Goal: Information Seeking & Learning: Learn about a topic

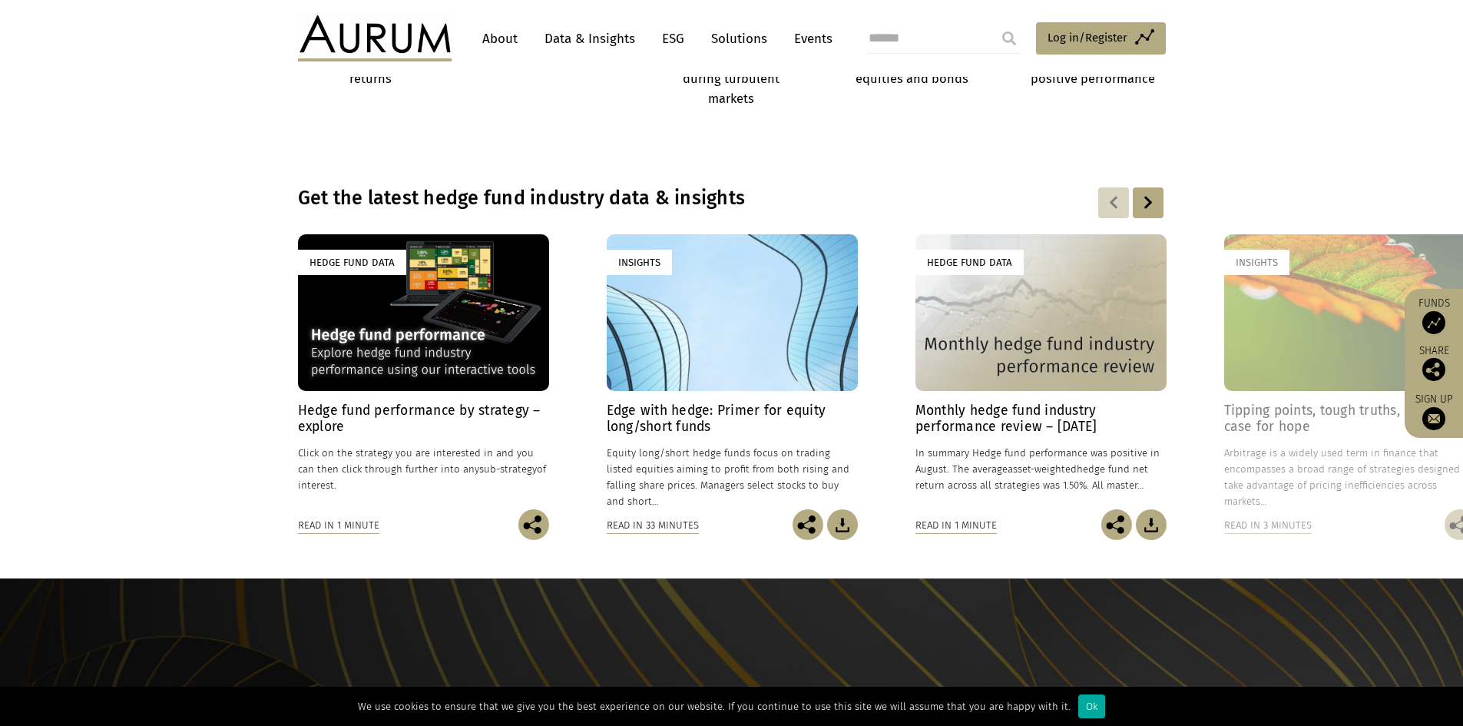
scroll to position [1011, 0]
click at [406, 419] on h4 "Hedge fund performance by strategy – explore" at bounding box center [423, 418] width 251 height 32
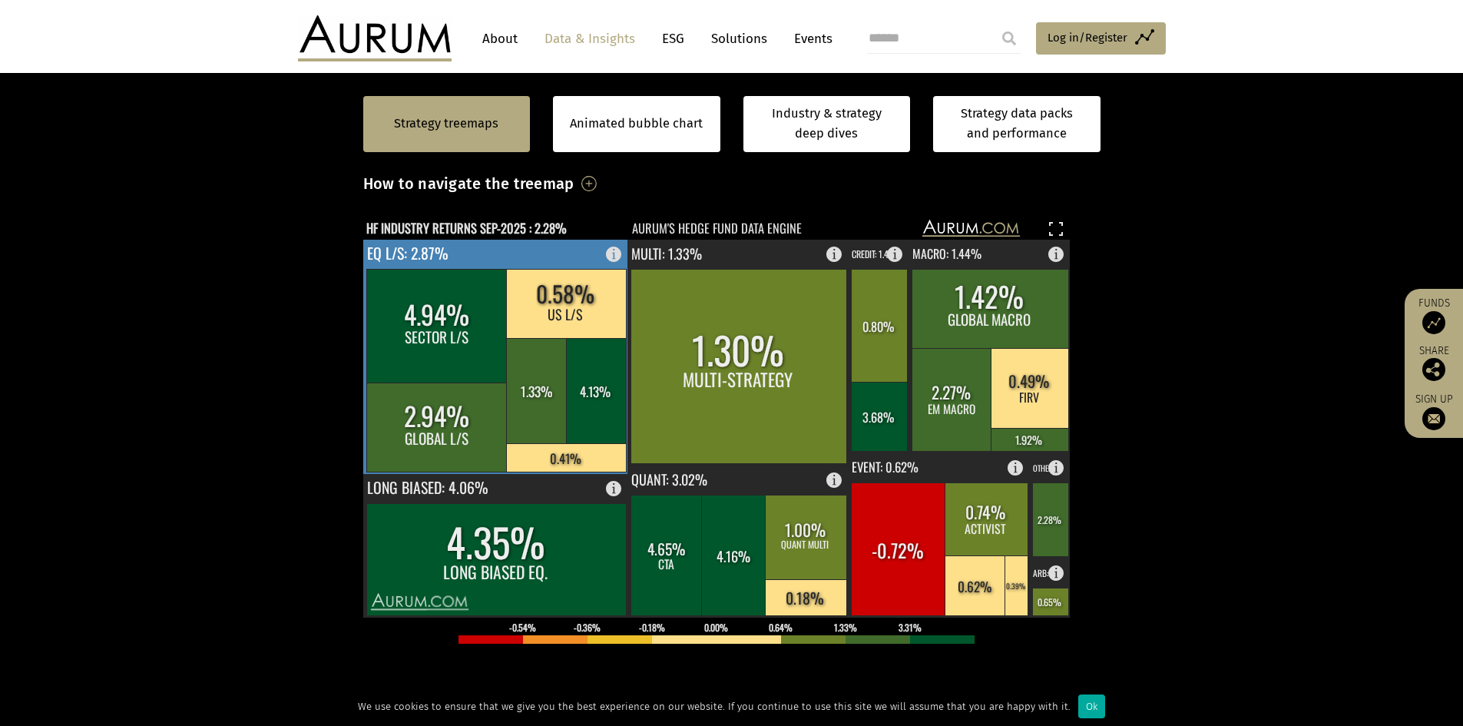
scroll to position [312, 0]
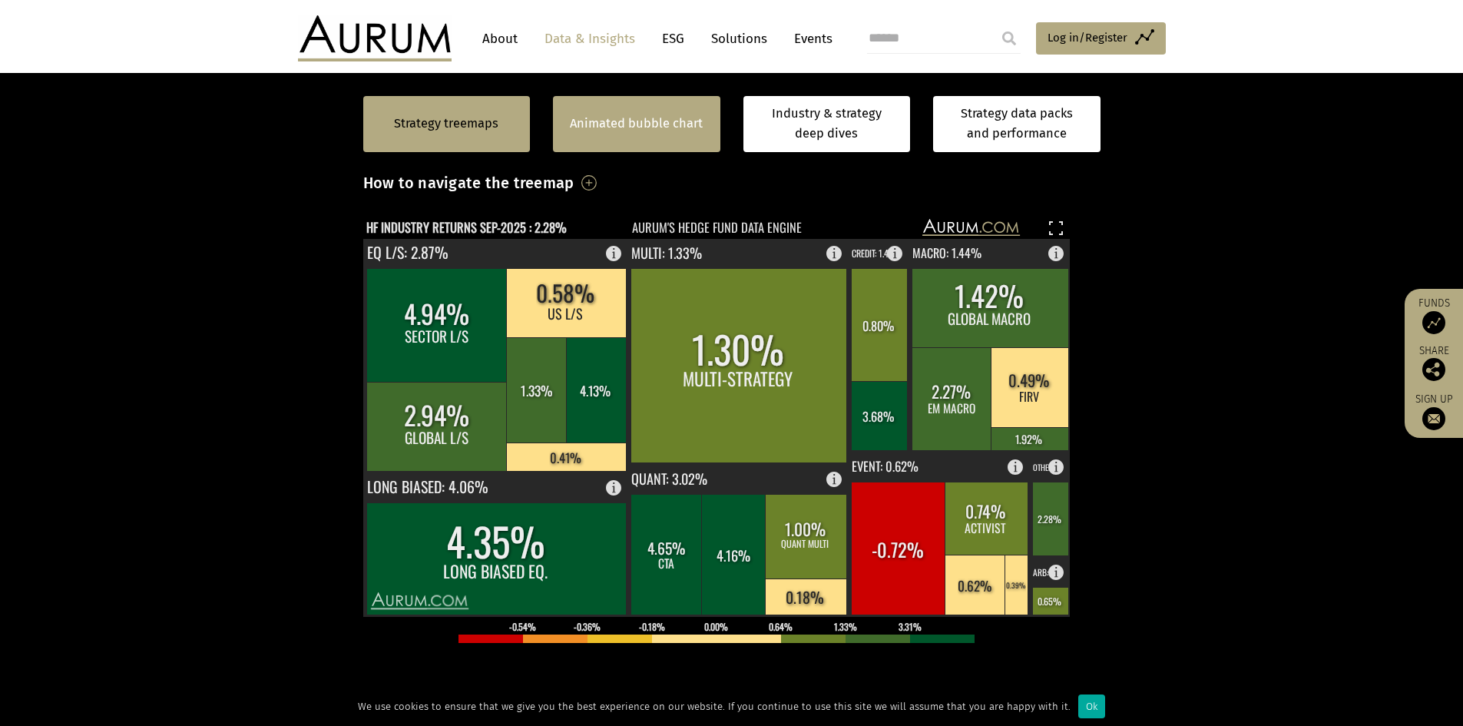
click at [604, 114] on link "Animated bubble chart" at bounding box center [636, 124] width 133 height 20
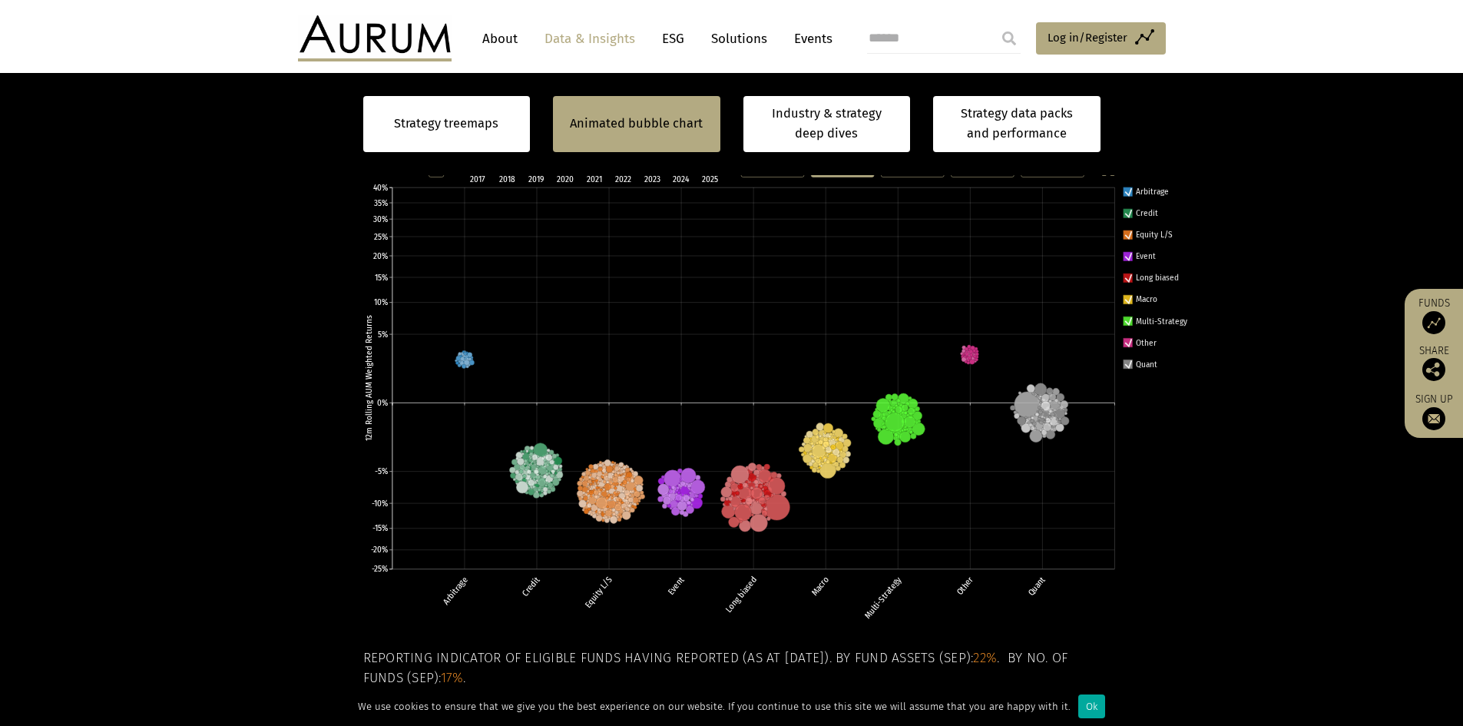
scroll to position [376, 0]
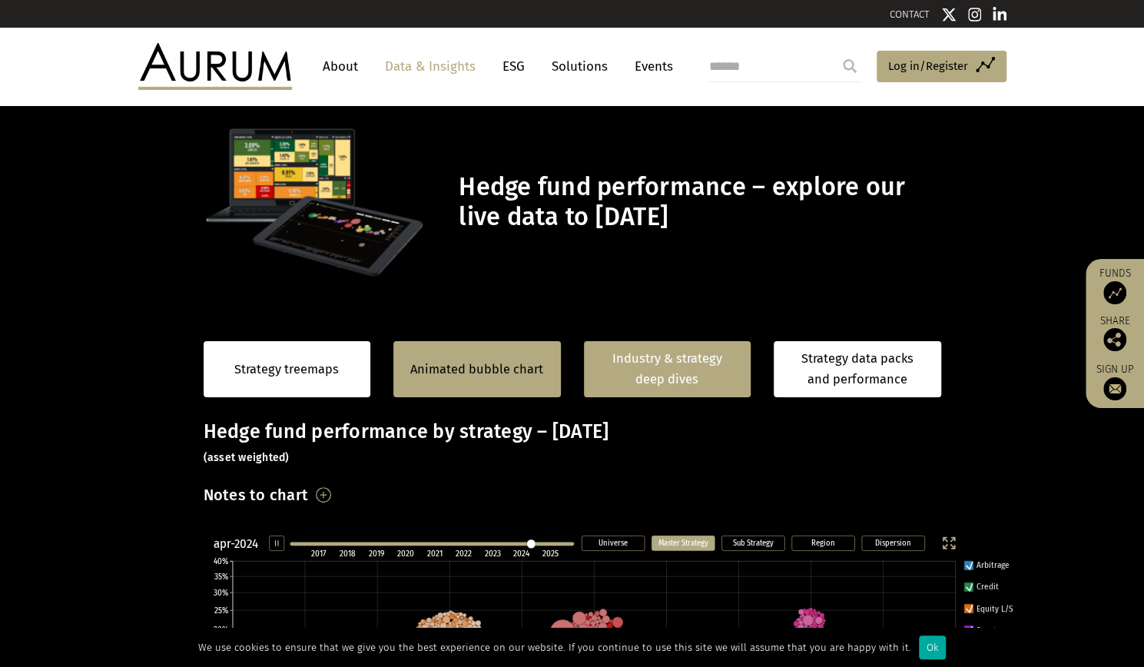
click at [676, 369] on link "Industry & strategy deep dives" at bounding box center [667, 369] width 167 height 56
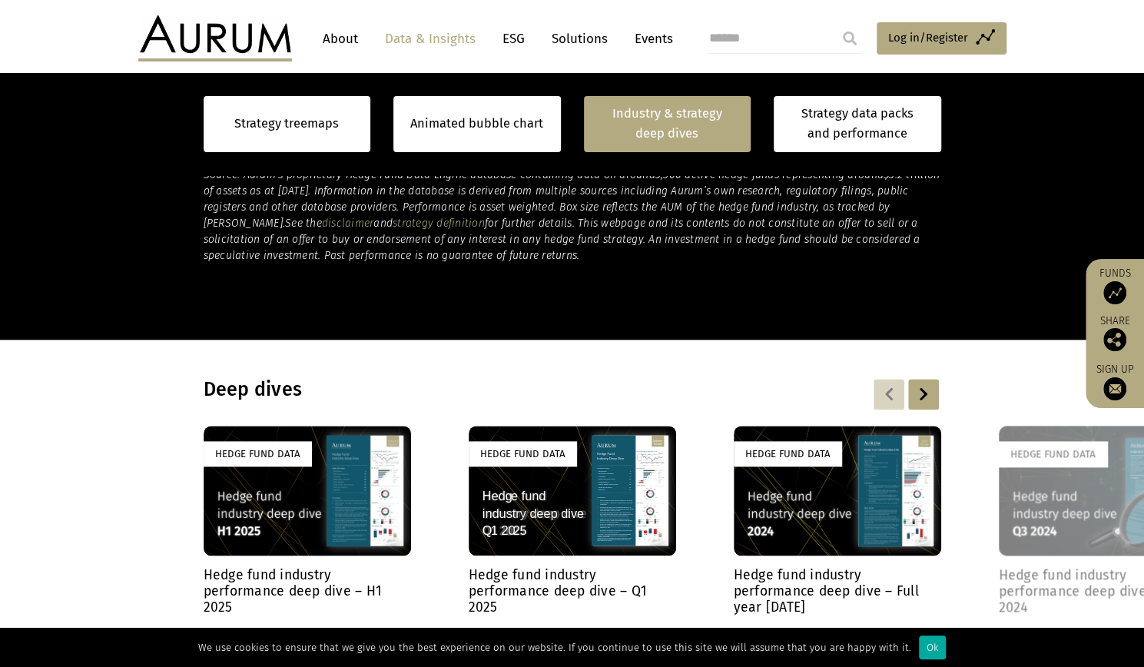
scroll to position [1099, 0]
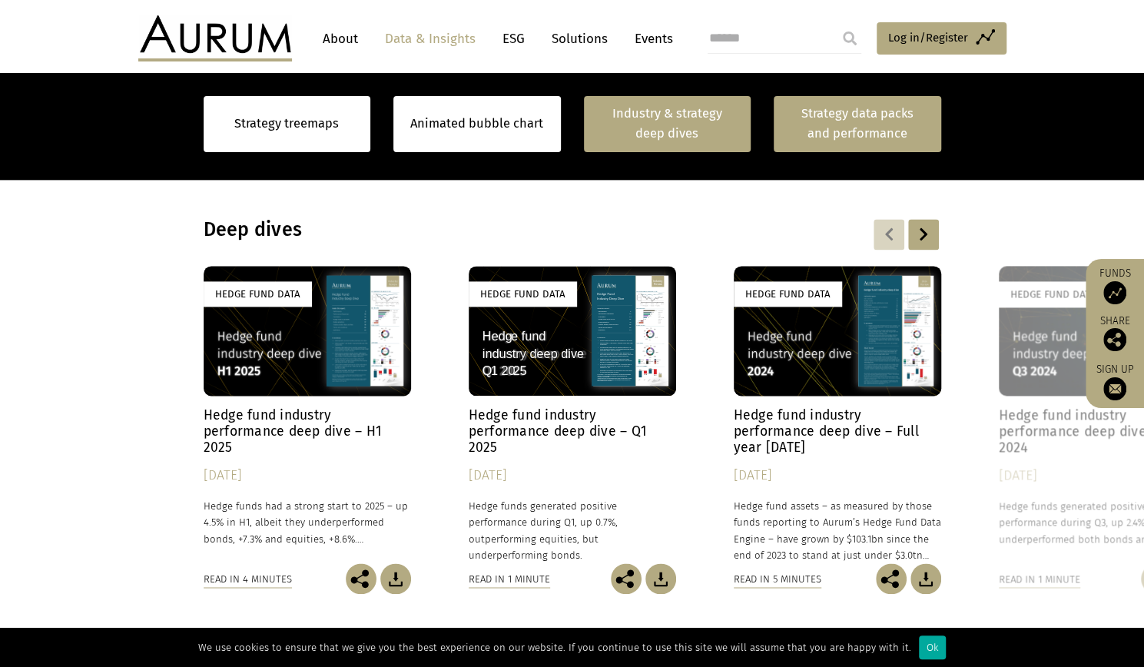
click at [833, 105] on link "Strategy data packs and performance" at bounding box center [856, 124] width 167 height 56
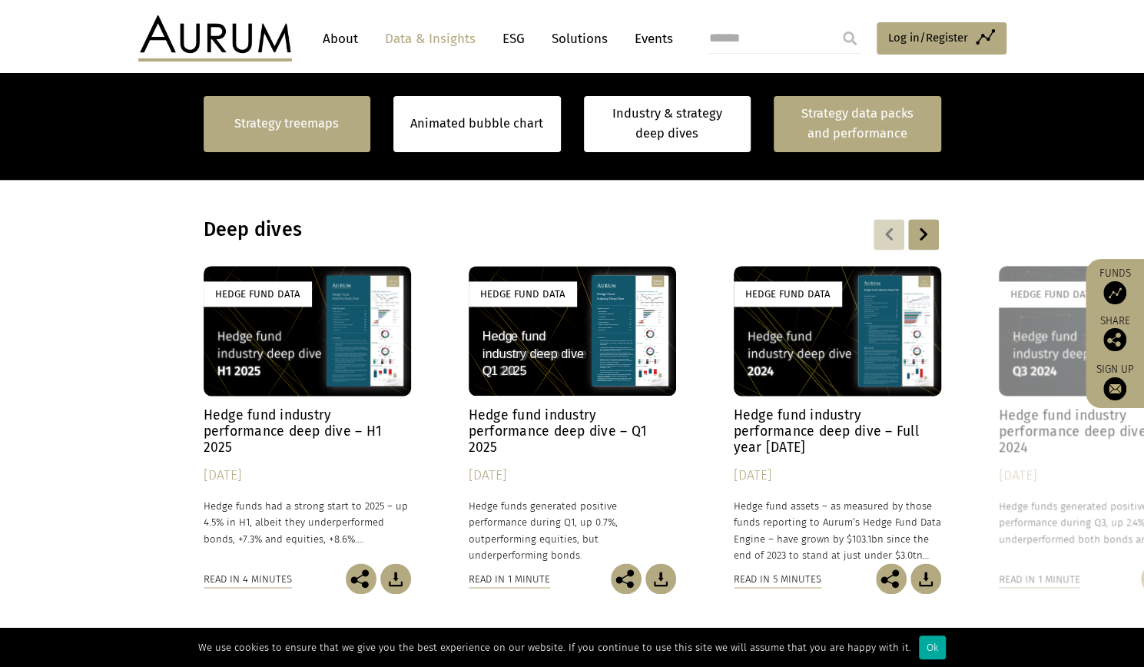
click at [267, 93] on div "Strategy treemaps Animated bubble chart Industry & strategy deep dives Strategy…" at bounding box center [572, 124] width 737 height 102
click at [249, 119] on link "Strategy treemaps" at bounding box center [286, 124] width 104 height 20
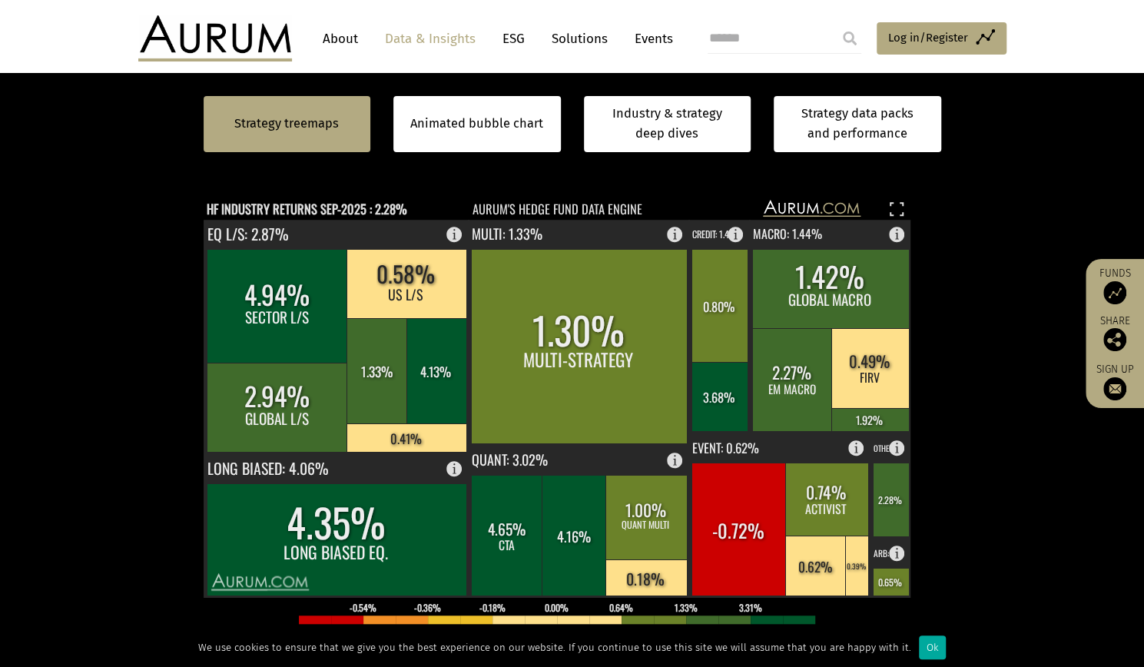
scroll to position [329, 0]
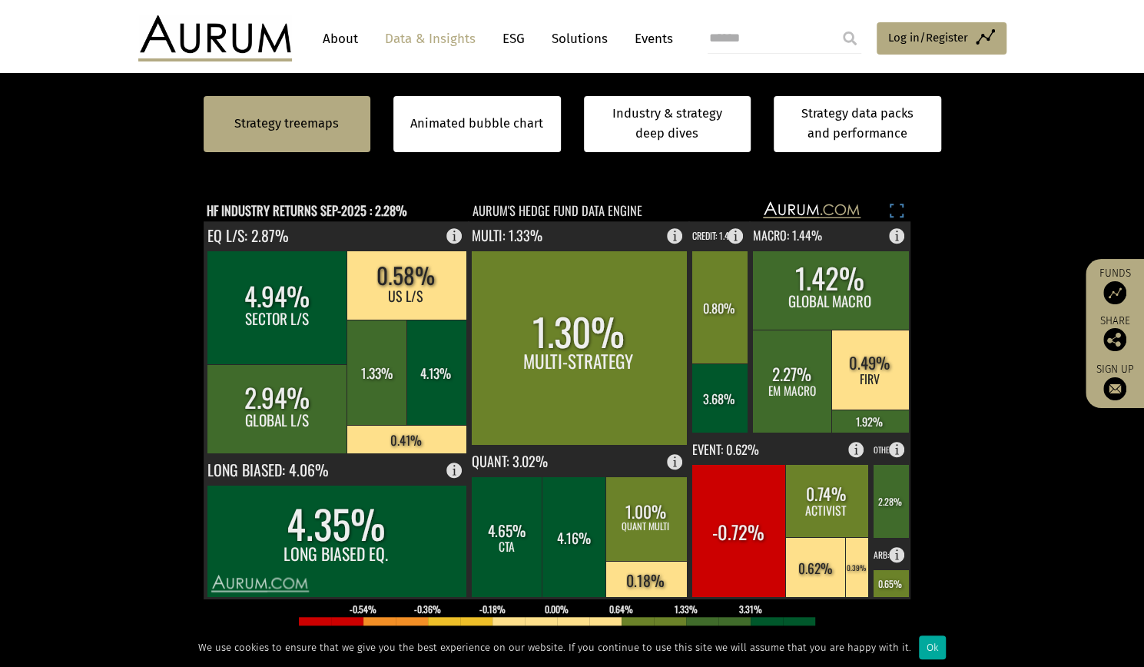
click at [899, 205] on rect at bounding box center [896, 210] width 18 height 18
